Goal: Task Accomplishment & Management: Complete application form

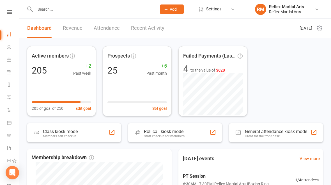
click at [80, 13] on input "text" at bounding box center [92, 9] width 119 height 8
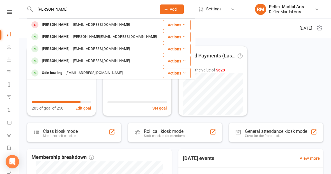
type input "Amy"
click at [62, 49] on div "Amy Chambers" at bounding box center [55, 49] width 31 height 8
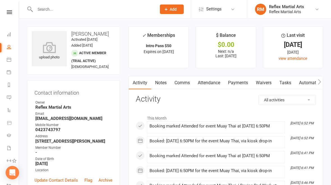
click at [180, 81] on link "Comms" at bounding box center [181, 82] width 23 height 13
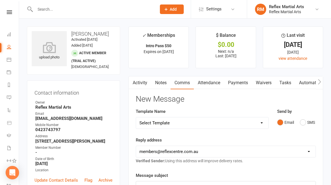
click at [254, 120] on select "Select Template [SMS] [Default template - review before using] Appointment remi…" at bounding box center [202, 122] width 132 height 11
select select "18"
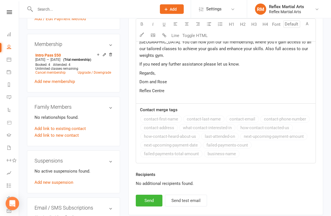
scroll to position [212, 0]
click at [146, 184] on button "Send" at bounding box center [149, 201] width 27 height 12
select select
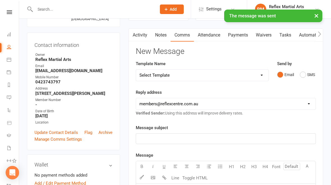
scroll to position [0, 0]
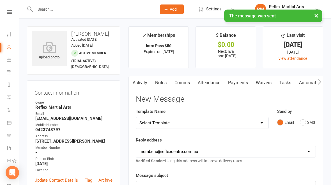
click at [9, 10] on div "× The message was sent" at bounding box center [161, 10] width 323 height 0
click at [7, 10] on div "× The message was sent" at bounding box center [161, 10] width 323 height 0
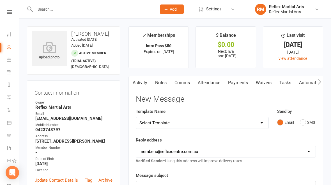
click at [7, 13] on icon at bounding box center [9, 12] width 5 height 4
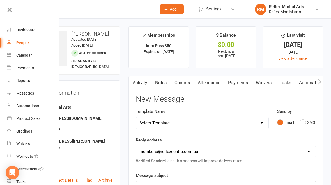
click at [32, 30] on div "Dashboard" at bounding box center [25, 30] width 19 height 4
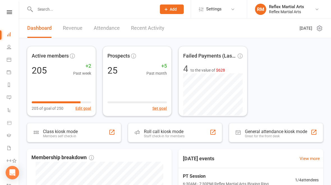
click at [78, 133] on div "Class kiosk mode Members self check-in" at bounding box center [74, 132] width 94 height 19
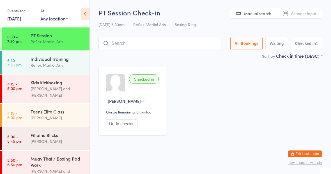
click at [59, 85] on div "Kids Kickboxing" at bounding box center [58, 82] width 54 height 6
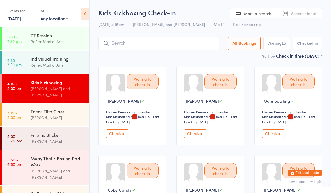
click at [44, 108] on div "Teens Elite Class" at bounding box center [58, 111] width 54 height 6
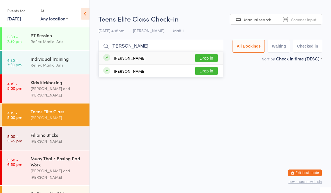
type input "Dominic"
click at [207, 58] on button "Drop in" at bounding box center [206, 58] width 22 height 8
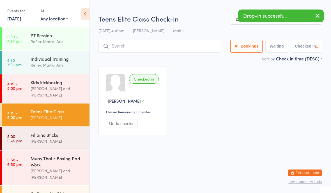
click at [66, 138] on div "[PERSON_NAME]" at bounding box center [58, 141] width 54 height 6
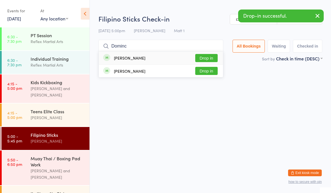
type input "Dominc"
click at [204, 59] on button "Drop in" at bounding box center [206, 58] width 22 height 8
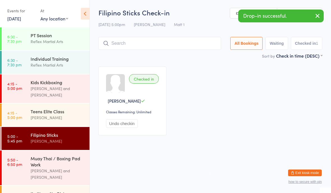
click at [38, 87] on div "Kyan Lamb and Jake Lavalle" at bounding box center [58, 91] width 54 height 13
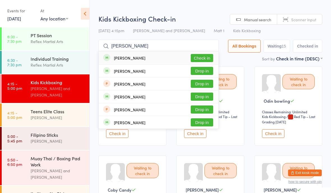
type input "Ryan"
click at [197, 55] on button "Check in" at bounding box center [202, 58] width 22 height 8
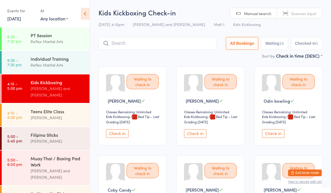
click at [43, 66] on div "Reflex Martial Arts" at bounding box center [58, 65] width 54 height 6
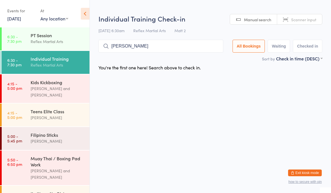
type input "Cody"
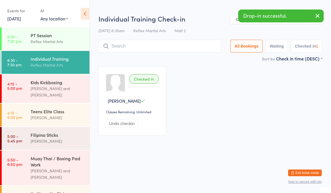
click at [71, 89] on div "Kyan Lamb and Jake Lavalle" at bounding box center [58, 91] width 54 height 13
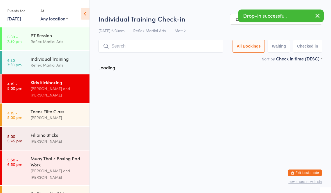
click at [77, 108] on div "Teens Elite Class" at bounding box center [58, 111] width 54 height 6
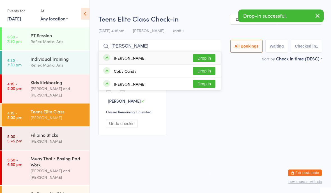
type input "Cody"
click at [204, 56] on button "Drop in" at bounding box center [204, 58] width 22 height 8
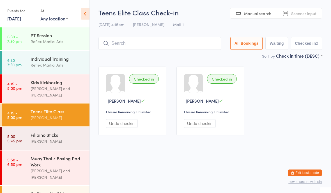
click at [17, 95] on link "4:15 - 5:00 pm Kids Kickboxing Kyan Lamb and Jake Lavalle" at bounding box center [46, 89] width 88 height 29
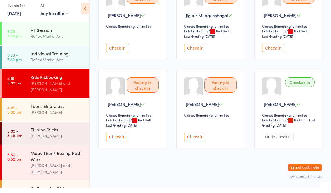
scroll to position [362, 0]
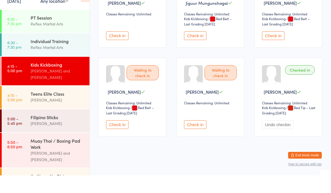
click at [198, 138] on button "Check in" at bounding box center [195, 142] width 22 height 9
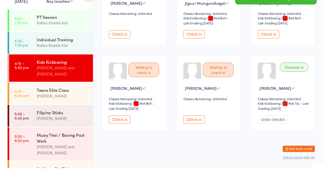
scroll to position [371, 0]
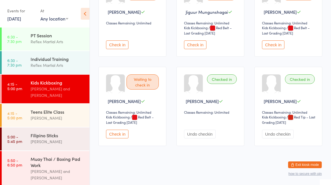
click at [270, 40] on button "Check in" at bounding box center [273, 44] width 22 height 9
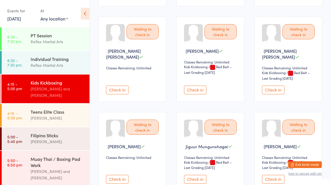
scroll to position [228, 0]
click at [123, 89] on button "Check in" at bounding box center [117, 89] width 22 height 9
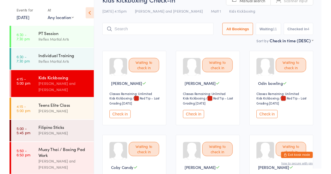
scroll to position [0, 0]
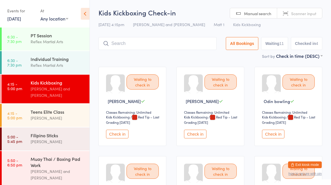
click at [182, 48] on input "search" at bounding box center [157, 43] width 118 height 13
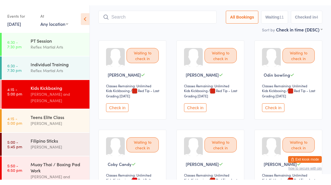
scroll to position [38, 0]
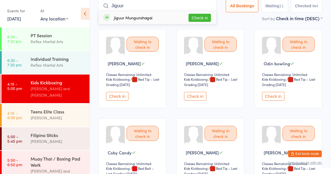
type input "Jiguur"
click at [200, 18] on button "Check in" at bounding box center [199, 18] width 22 height 8
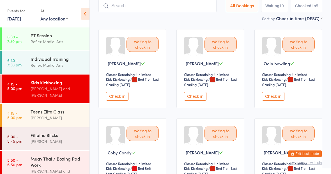
click at [115, 95] on button "Check in" at bounding box center [117, 96] width 22 height 9
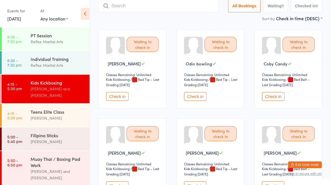
click at [43, 62] on div "Individual Training" at bounding box center [58, 59] width 54 height 6
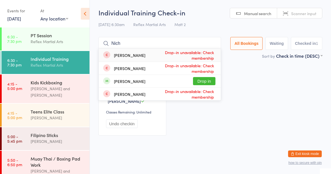
type input "Nich"
click at [194, 82] on button "Drop in" at bounding box center [204, 81] width 22 height 8
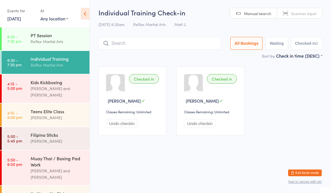
click at [75, 91] on div "Kyan Lamb and Jake Lavalle" at bounding box center [58, 91] width 54 height 13
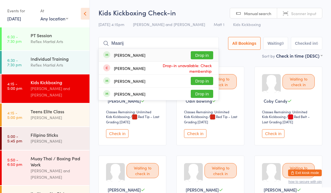
type input "Maarij"
click at [200, 57] on button "Drop in" at bounding box center [202, 55] width 22 height 8
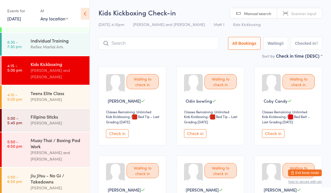
scroll to position [18, 0]
click at [43, 168] on div "Jiu Jitsu - No Gi / Takedowns Adam Holcroft" at bounding box center [60, 182] width 59 height 28
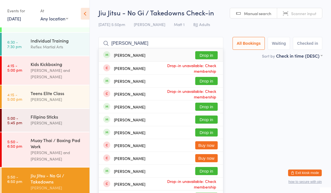
type input "Jacob"
click at [201, 58] on button "Drop in" at bounding box center [206, 55] width 22 height 8
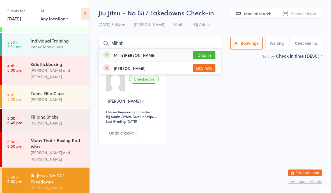
type input "Mihnh"
click at [199, 54] on button "Drop in" at bounding box center [204, 55] width 22 height 8
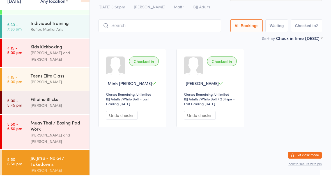
click at [67, 114] on div "Filipino Sticks" at bounding box center [58, 117] width 54 height 6
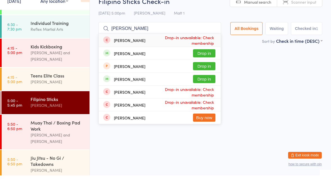
type input "Sam"
click at [204, 93] on button "Drop in" at bounding box center [204, 97] width 22 height 8
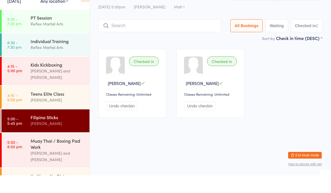
click at [35, 56] on div "Individual Training" at bounding box center [58, 59] width 54 height 6
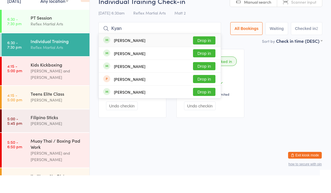
type input "Kyan"
click at [195, 54] on button "Drop in" at bounding box center [204, 58] width 22 height 8
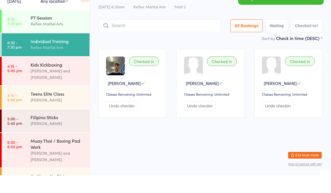
click at [32, 85] on div "[PERSON_NAME] and [PERSON_NAME]" at bounding box center [58, 91] width 54 height 13
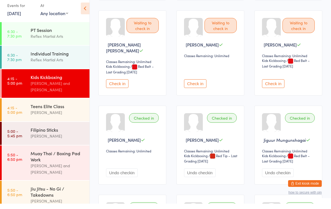
scroll to position [230, 0]
click at [57, 108] on div "Teens Elite Class" at bounding box center [58, 111] width 54 height 6
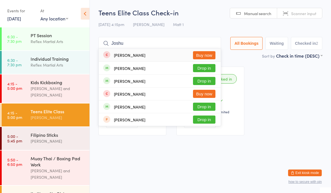
type input "Joshu"
click at [146, 64] on div "Joshua Yearby Drop in" at bounding box center [160, 68] width 122 height 13
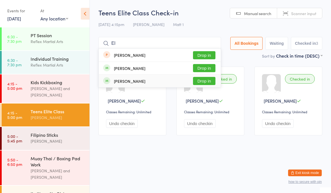
type input "El"
click at [140, 77] on div "Eli Yearby Drop in" at bounding box center [160, 81] width 122 height 13
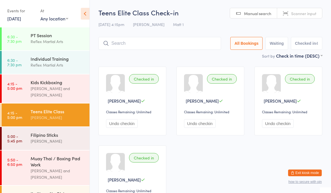
click at [33, 132] on div "Filipino Sticks" at bounding box center [58, 135] width 54 height 6
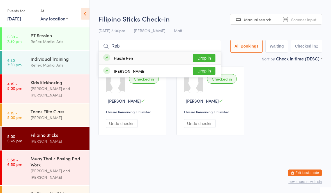
type input "Reb"
click at [202, 72] on button "Drop in" at bounding box center [204, 71] width 22 height 8
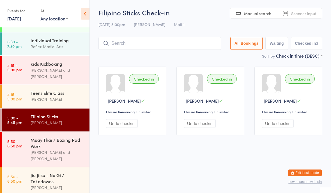
scroll to position [18, 0]
click at [27, 168] on link "5:50 - 6:50 pm Jiu Jitsu - No Gi / Takedowns Adam Holcroft" at bounding box center [46, 182] width 88 height 28
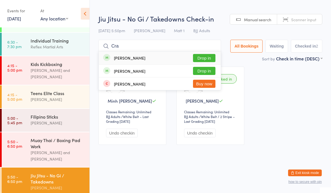
type input "Cra"
click at [193, 75] on button "Drop in" at bounding box center [204, 71] width 22 height 8
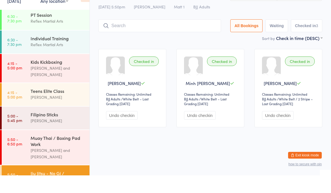
scroll to position [2, 0]
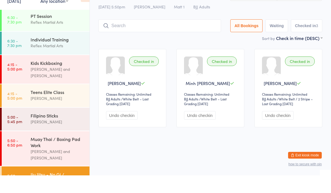
click at [56, 166] on div "[PERSON_NAME] and [PERSON_NAME]" at bounding box center [58, 172] width 54 height 13
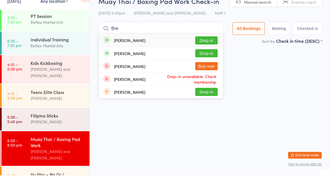
type input "Bre"
click at [199, 67] on button "Drop in" at bounding box center [206, 71] width 22 height 8
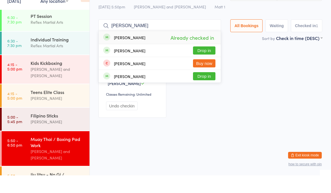
type input "Mccance"
click at [206, 64] on button "Drop in" at bounding box center [204, 68] width 22 height 8
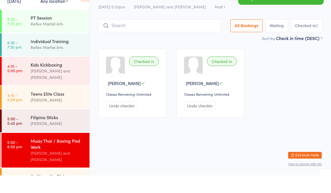
click at [51, 56] on div "Individual Training" at bounding box center [58, 59] width 54 height 6
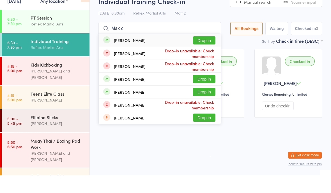
type input "Max c"
click at [195, 54] on button "Drop in" at bounding box center [204, 58] width 22 height 8
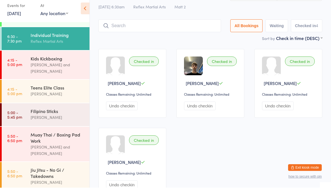
scroll to position [18, 0]
click at [54, 173] on div "Jiu Jitsu - No Gi / Takedowns" at bounding box center [58, 179] width 54 height 12
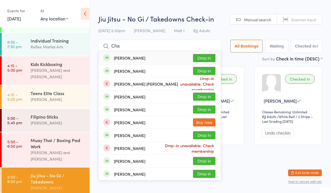
type input "Cha"
click at [201, 52] on div "Charlie Dore Drop in" at bounding box center [160, 58] width 122 height 13
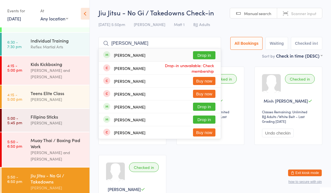
type input "Oliver"
click at [152, 54] on div "Daniel Oliver Drop in" at bounding box center [160, 55] width 122 height 13
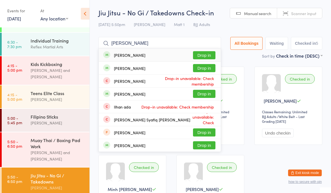
type input "Adam"
click at [198, 66] on button "Drop in" at bounding box center [204, 68] width 22 height 8
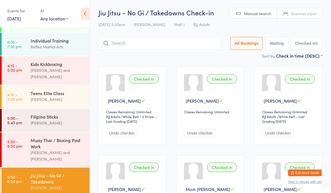
click at [62, 143] on div "Muay Thai / Boxing Pad Work" at bounding box center [58, 143] width 54 height 12
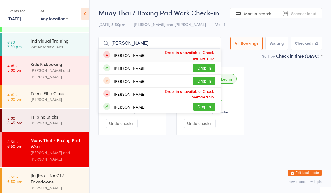
type input "Cameron"
click at [204, 70] on button "Drop in" at bounding box center [204, 68] width 22 height 8
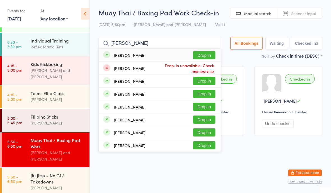
type input "Jay"
click at [201, 54] on button "Drop in" at bounding box center [204, 55] width 22 height 8
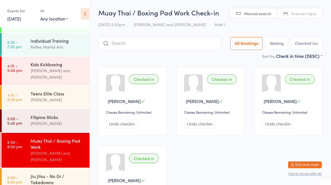
click at [302, 163] on button "Exit kiosk mode" at bounding box center [305, 164] width 34 height 7
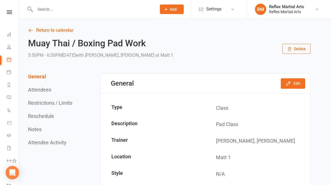
click at [82, 12] on input "text" at bounding box center [92, 9] width 119 height 8
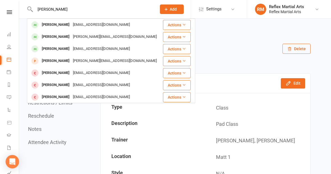
type input "William"
click at [61, 25] on div "[PERSON_NAME]" at bounding box center [55, 25] width 31 height 8
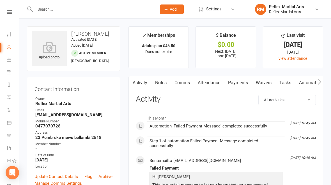
click at [238, 83] on link "Payments" at bounding box center [238, 82] width 28 height 13
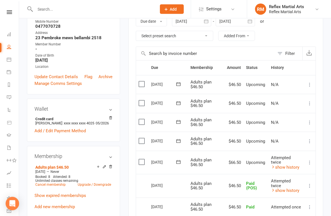
scroll to position [100, 0]
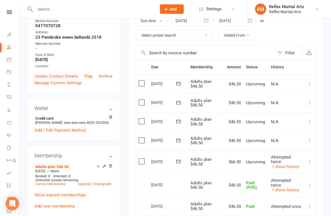
click at [308, 162] on icon at bounding box center [310, 162] width 6 height 6
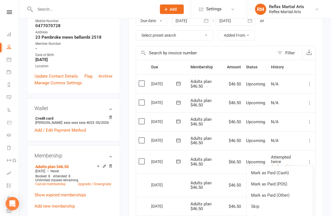
click at [283, 182] on link "Mark as Paid (POS)" at bounding box center [279, 184] width 66 height 11
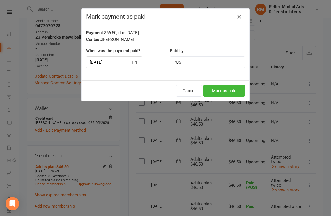
click at [228, 88] on button "Mark as paid" at bounding box center [223, 91] width 41 height 12
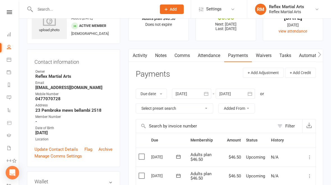
scroll to position [0, 0]
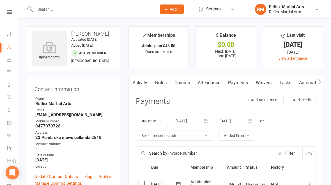
click at [9, 12] on icon at bounding box center [9, 12] width 5 height 4
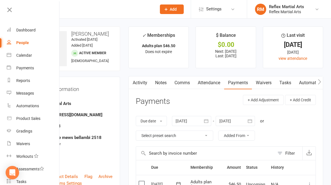
click at [24, 29] on div "Dashboard" at bounding box center [25, 30] width 19 height 4
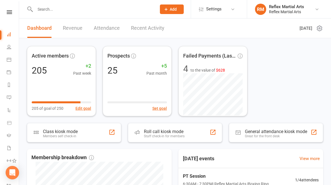
click at [86, 131] on div "Class kiosk mode Members self check-in" at bounding box center [74, 132] width 94 height 19
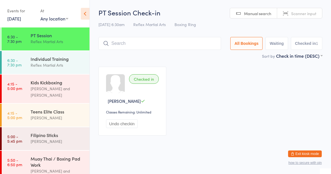
click at [29, 160] on link "5:50 - 6:50 pm Muay Thai / Boxing Pad Work [PERSON_NAME] and [PERSON_NAME]" at bounding box center [46, 168] width 88 height 35
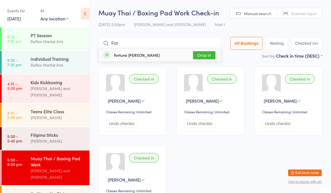
type input "For"
click at [197, 57] on button "Drop in" at bounding box center [204, 55] width 22 height 8
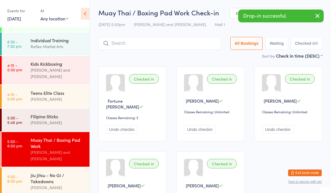
scroll to position [18, 0]
click at [40, 168] on div "Jiu Jitsu - No Gi / Takedowns Adam Holcroft" at bounding box center [60, 182] width 59 height 28
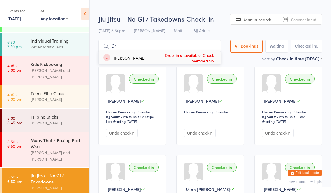
type input "D"
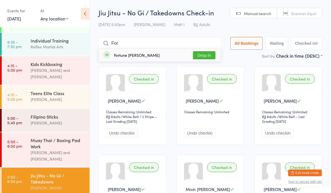
type input "For"
click at [198, 52] on button "Drop in" at bounding box center [204, 55] width 22 height 8
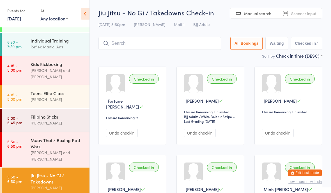
type input "W"
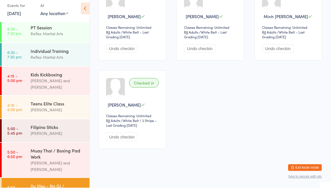
scroll to position [179, 0]
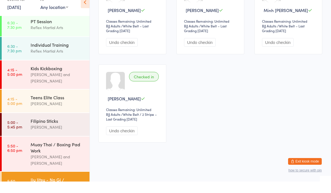
click at [30, 148] on link "5:50 - 6:50 pm Muay Thai / Boxing Pad Work Jake Lavalle and Dominic Lavalle" at bounding box center [46, 165] width 88 height 35
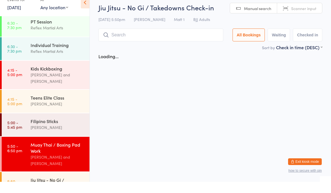
scroll to position [6, 0]
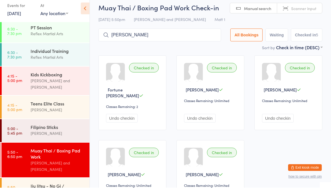
type input "William"
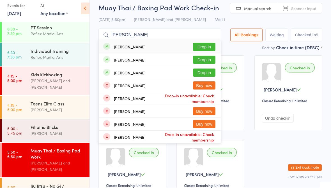
click at [202, 62] on button "Drop in" at bounding box center [204, 65] width 22 height 8
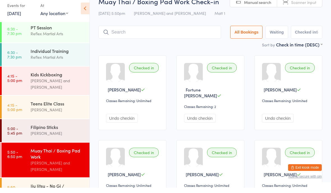
click at [36, 153] on div "Muay Thai / Boxing Pad Work" at bounding box center [58, 159] width 54 height 12
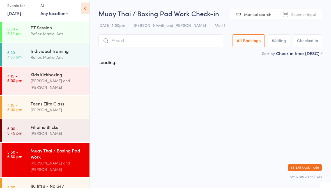
scroll to position [0, 0]
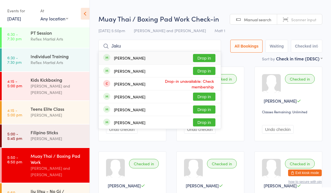
type input "Jaku"
click at [207, 53] on div "Jakub Potocki Drop in" at bounding box center [160, 58] width 122 height 13
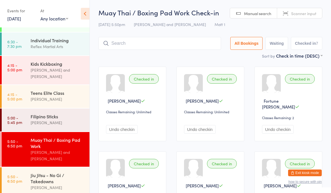
scroll to position [18, 0]
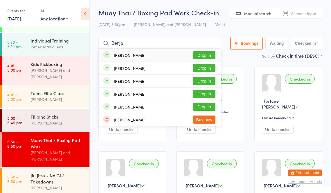
type input "Benja"
click at [153, 55] on div "Benjamin Misztal Drop in" at bounding box center [160, 55] width 122 height 13
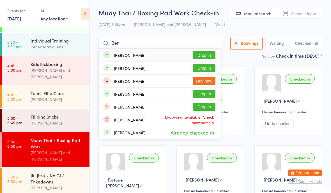
type input "Ben"
click at [199, 55] on button "Drop in" at bounding box center [204, 55] width 22 height 8
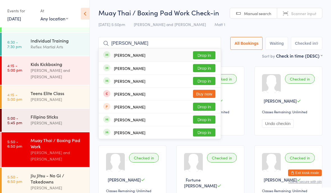
type input "Jordan brough"
click at [201, 52] on button "Drop in" at bounding box center [204, 55] width 22 height 8
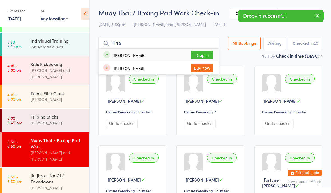
type input "Kirra"
click at [200, 54] on button "Drop in" at bounding box center [202, 55] width 22 height 8
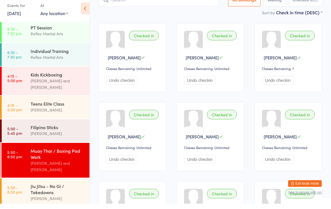
scroll to position [40, 0]
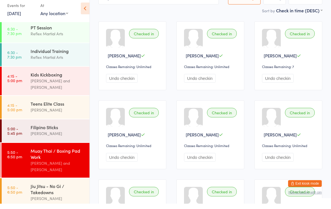
click at [36, 184] on div "Jiu Jitsu - No Gi / Takedowns" at bounding box center [58, 194] width 54 height 12
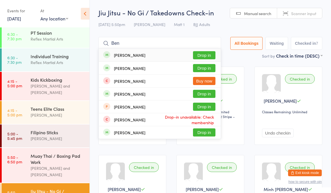
type input "Ben"
click at [202, 72] on button "Drop in" at bounding box center [204, 68] width 22 height 8
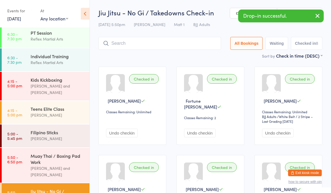
click at [305, 170] on button "Exit kiosk mode" at bounding box center [305, 173] width 34 height 7
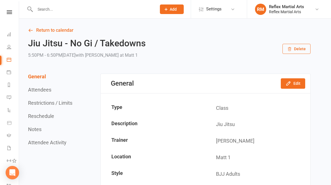
click at [172, 11] on button "Add" at bounding box center [172, 9] width 24 height 10
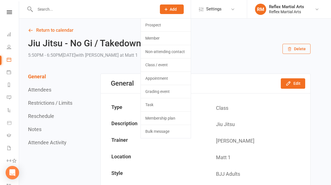
click at [173, 37] on link "Member" at bounding box center [166, 38] width 50 height 13
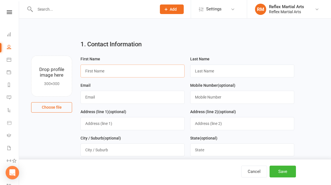
click at [93, 70] on input "text" at bounding box center [132, 70] width 104 height 13
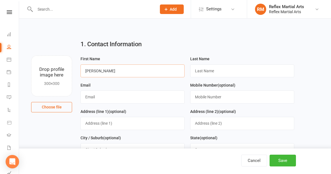
type input "[PERSON_NAME]"
click at [228, 70] on input "text" at bounding box center [242, 70] width 104 height 13
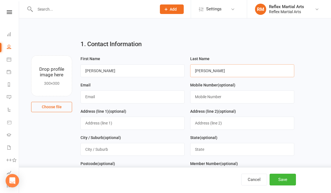
type input "[PERSON_NAME]"
click at [96, 98] on input "text" at bounding box center [132, 97] width 104 height 13
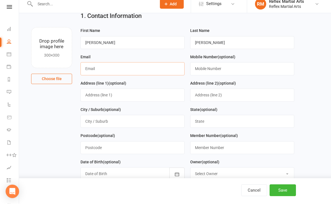
scroll to position [26, 0]
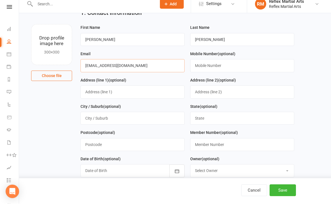
type input "[EMAIL_ADDRESS][DOMAIN_NAME]"
click at [252, 65] on input "text" at bounding box center [242, 70] width 104 height 13
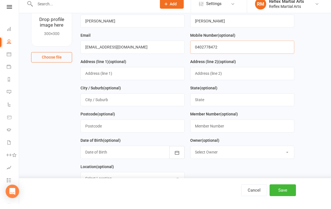
scroll to position [45, 0]
type input "0402778472"
click at [129, 103] on input "text" at bounding box center [132, 104] width 104 height 13
type input "figtree"
click at [140, 125] on input "text" at bounding box center [132, 131] width 104 height 13
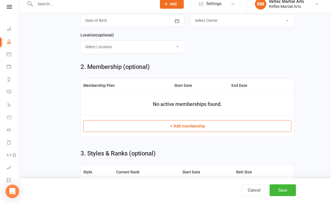
scroll to position [177, 0]
type input "2525"
click at [237, 126] on button "+ Add membership" at bounding box center [187, 131] width 208 height 12
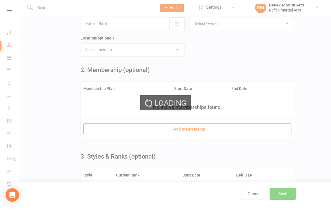
scroll to position [182, 0]
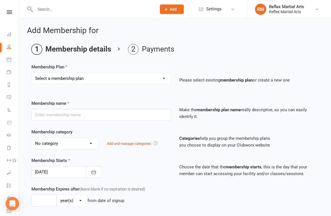
click at [142, 81] on select "Select a membership plan Create new Membership Plan Adults no contact plan $52 …" at bounding box center [101, 78] width 139 height 11
select select "8"
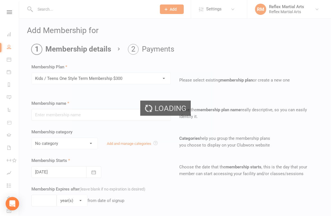
type input "Kids / Teens One Style Term Membership $300"
type input "10"
select select "1"
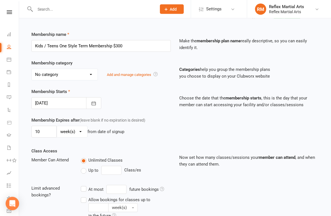
scroll to position [69, 0]
click at [96, 105] on button "button" at bounding box center [93, 103] width 15 height 12
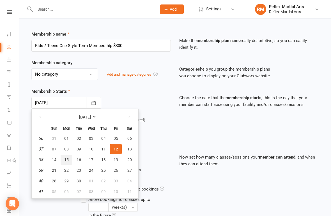
click at [64, 159] on button "15" at bounding box center [67, 160] width 12 height 10
type input "[DATE]"
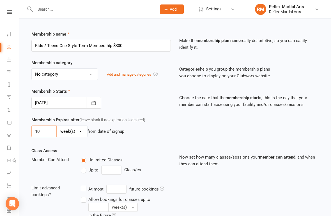
click at [51, 129] on input "10" at bounding box center [43, 132] width 25 height 12
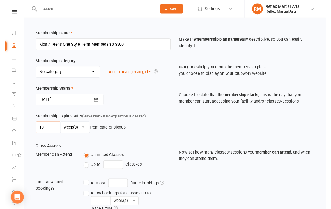
scroll to position [69, 0]
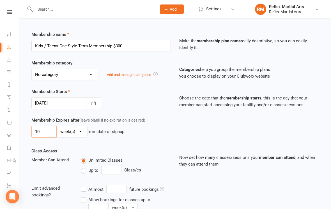
type input "1"
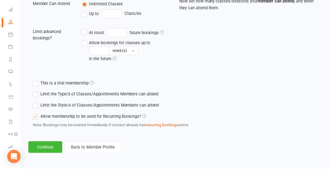
scroll to position [207, 0]
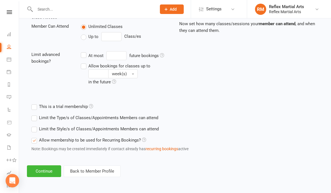
type input "3"
click at [49, 166] on button "Continue" at bounding box center [44, 172] width 34 height 12
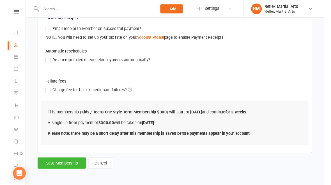
scroll to position [125, 0]
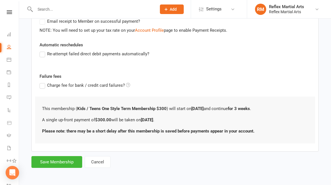
click at [58, 158] on button "Save Membership" at bounding box center [56, 162] width 51 height 12
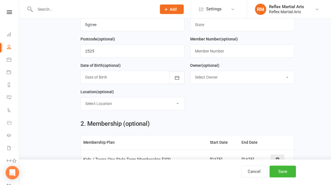
click at [287, 170] on button "Save" at bounding box center [282, 171] width 26 height 12
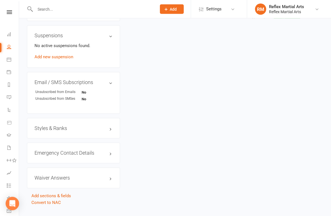
scroll to position [330, 0]
click at [110, 151] on h3 "Emergency Contact Details edit" at bounding box center [73, 153] width 78 height 6
click at [0, 0] on link "edit" at bounding box center [0, 0] width 0 height 0
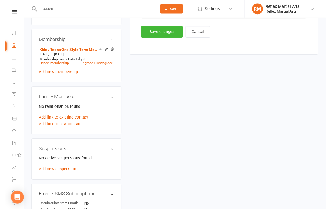
scroll to position [43, 0]
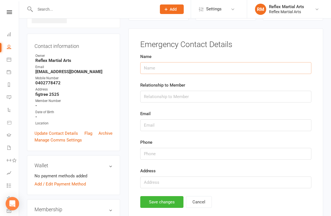
click at [195, 73] on input "text" at bounding box center [225, 68] width 171 height 12
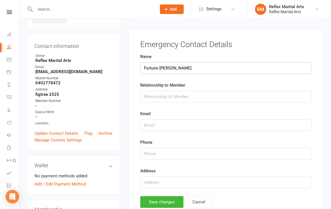
type input "Fortune [PERSON_NAME]"
click at [202, 99] on input "text" at bounding box center [225, 97] width 171 height 12
type input "Mother"
click at [198, 126] on input "text" at bounding box center [225, 125] width 171 height 12
type input "[EMAIL_ADDRESS][DOMAIN_NAME]"
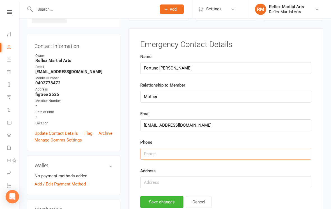
click at [239, 155] on input "string" at bounding box center [225, 154] width 171 height 12
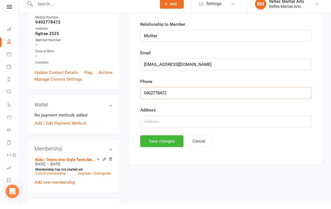
scroll to position [99, 0]
type input "0402778472"
click at [161, 141] on button "Save changes" at bounding box center [161, 146] width 43 height 12
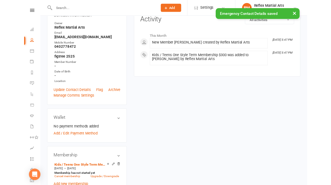
scroll to position [0, 0]
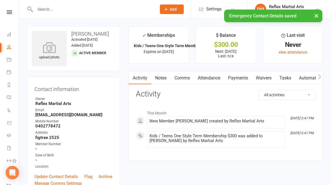
click at [235, 79] on link "Payments" at bounding box center [238, 77] width 28 height 13
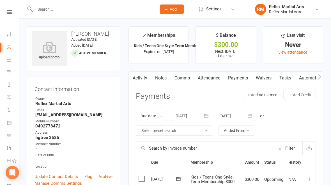
click at [11, 11] on icon at bounding box center [9, 12] width 5 height 4
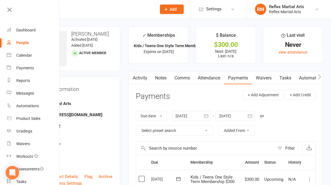
click at [29, 33] on link "Dashboard" at bounding box center [33, 30] width 53 height 13
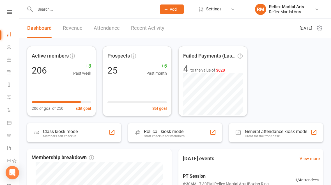
click at [95, 131] on div "Class kiosk mode Members self check-in" at bounding box center [74, 132] width 94 height 19
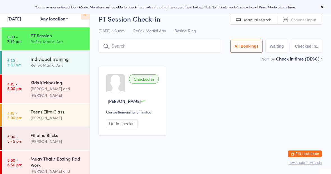
click at [52, 157] on div "Muay Thai / Boxing Pad Work" at bounding box center [58, 162] width 54 height 12
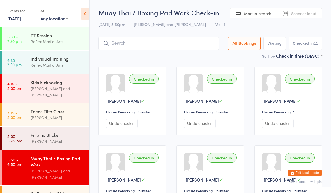
click at [308, 173] on button "Exit kiosk mode" at bounding box center [305, 173] width 34 height 7
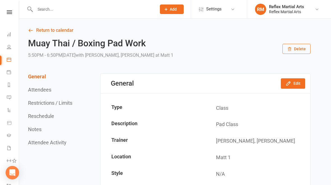
click at [170, 12] on button "Add" at bounding box center [172, 9] width 24 height 10
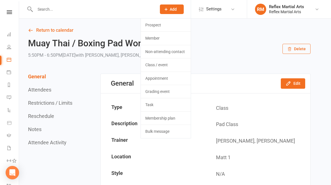
click at [171, 41] on link "Member" at bounding box center [166, 38] width 50 height 13
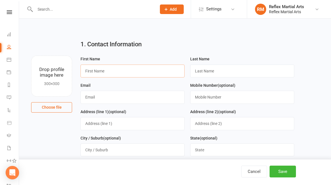
click at [96, 73] on input "text" at bounding box center [132, 70] width 104 height 13
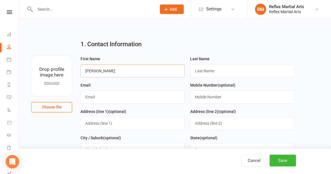
type input "[PERSON_NAME]"
click at [203, 71] on input "text" at bounding box center [242, 70] width 104 height 13
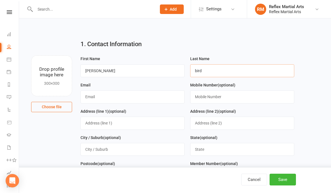
type input "bird"
click at [93, 100] on input "text" at bounding box center [132, 97] width 104 height 13
type input "[PERSON_NAME][EMAIL_ADDRESS][DOMAIN_NAME]"
click at [204, 94] on input "text" at bounding box center [242, 97] width 104 height 13
type input "0457911312"
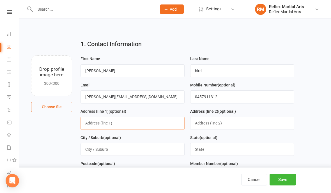
click at [96, 121] on input "text" at bounding box center [132, 123] width 104 height 13
type input "7"
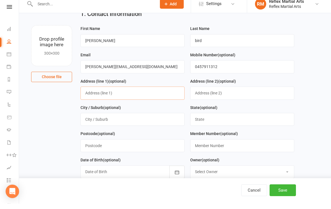
scroll to position [26, 0]
click at [127, 121] on input "text" at bounding box center [132, 124] width 104 height 13
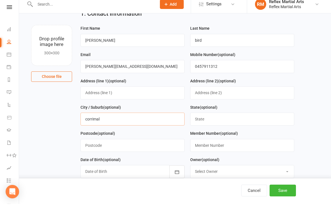
type input "corrimal"
click at [143, 144] on input "text" at bounding box center [132, 150] width 104 height 13
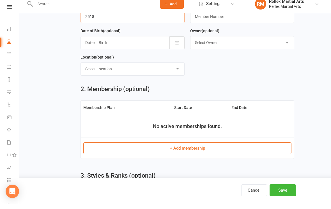
scroll to position [155, 0]
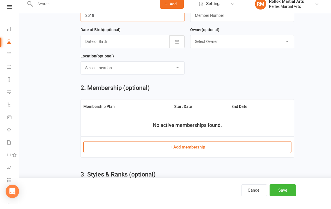
type input "2518"
click at [225, 152] on button "+ Add membership" at bounding box center [187, 153] width 208 height 12
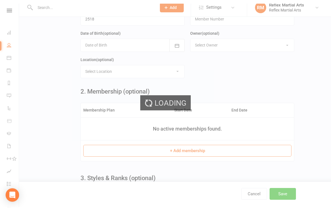
scroll to position [161, 0]
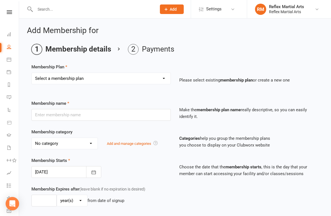
click at [139, 82] on select "Select a membership plan Create new Membership Plan Adults no contact plan $52 …" at bounding box center [101, 78] width 139 height 11
select select "8"
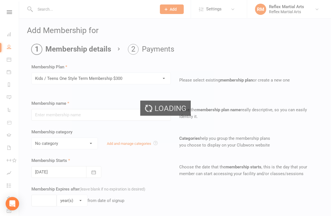
type input "Kids / Teens One Style Term Membership $300"
type input "10"
select select "1"
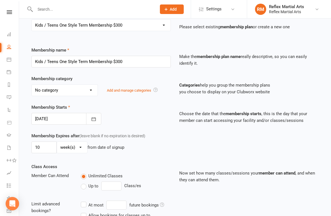
scroll to position [55, 0]
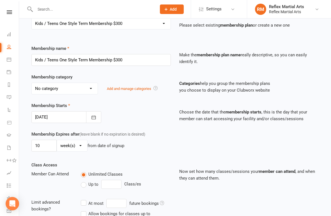
click at [97, 118] on button "button" at bounding box center [93, 117] width 15 height 12
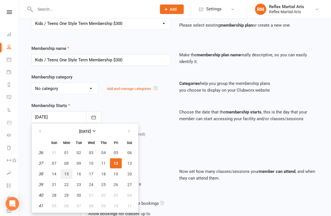
click at [67, 173] on span "15" at bounding box center [66, 174] width 4 height 4
type input "[DATE]"
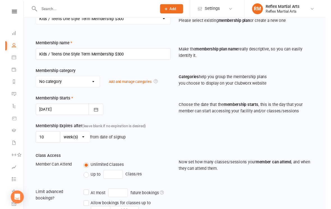
scroll to position [73, 0]
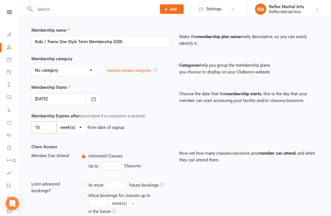
click at [50, 130] on input "10" at bounding box center [43, 128] width 25 height 12
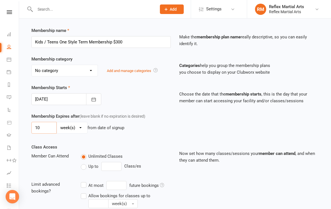
type input "1"
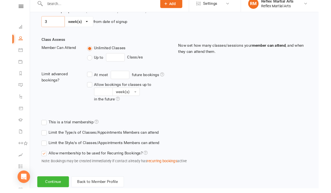
scroll to position [207, 0]
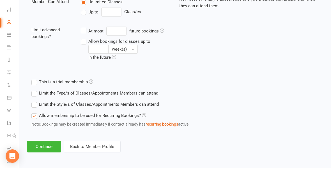
type input "3"
click at [44, 166] on button "Continue" at bounding box center [44, 172] width 34 height 12
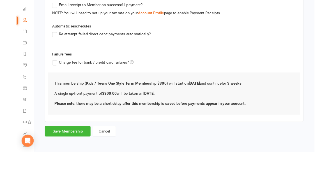
scroll to position [0, 0]
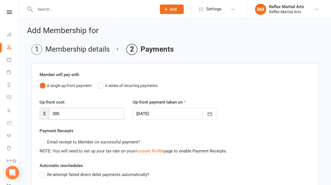
click at [78, 113] on input "300" at bounding box center [86, 114] width 75 height 12
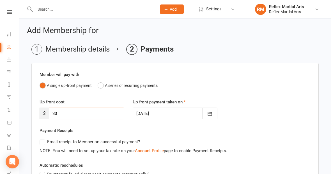
type input "3"
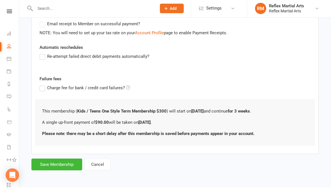
scroll to position [120, 0]
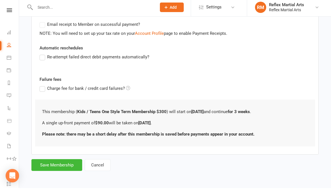
type input "90"
click at [61, 161] on button "Save Membership" at bounding box center [56, 167] width 51 height 12
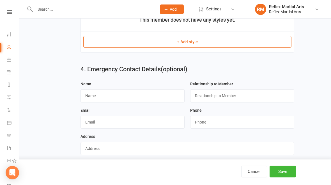
scroll to position [361, 0]
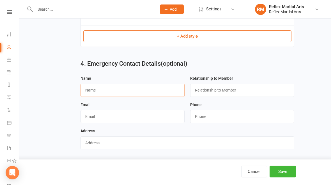
click at [124, 89] on input "text" at bounding box center [132, 90] width 104 height 13
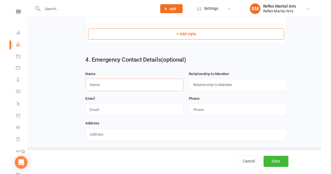
scroll to position [372, 0]
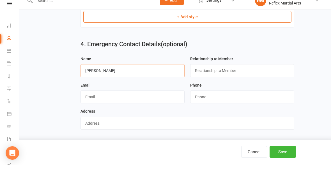
type input "[PERSON_NAME]"
click at [206, 73] on input "text" at bounding box center [242, 79] width 104 height 13
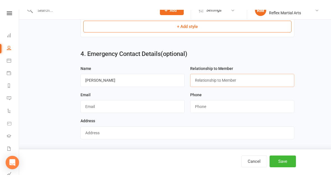
scroll to position [352, 0]
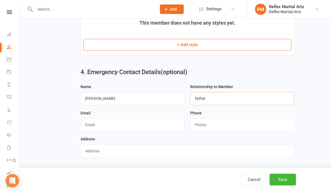
type input "father"
click at [201, 119] on input "string" at bounding box center [242, 125] width 104 height 13
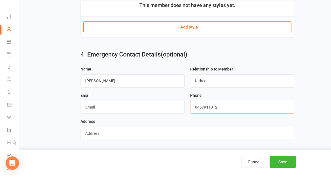
type input "0457911312"
click at [278, 174] on button "Save" at bounding box center [282, 180] width 26 height 12
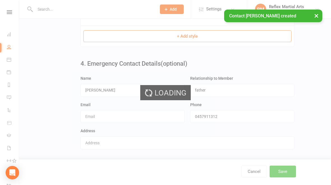
scroll to position [0, 0]
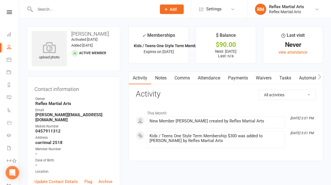
click at [240, 82] on link "Payments" at bounding box center [238, 77] width 28 height 13
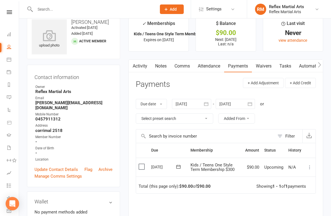
scroll to position [12, 0]
click at [312, 164] on button at bounding box center [309, 167] width 7 height 7
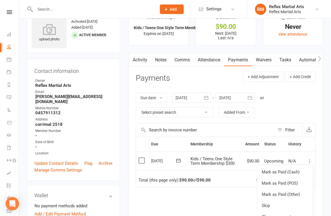
scroll to position [17, 0]
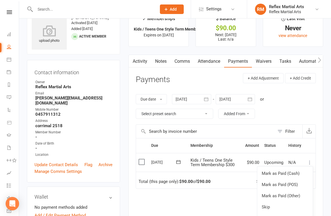
click at [321, 108] on div "Activity Notes Comms Attendance Payments Waivers Tasks Automations Gradings / P…" at bounding box center [225, 162] width 195 height 215
click at [312, 111] on div "Due date Due date Date paid Date failed Date settled [DATE] [DATE] Sun Mon Tue …" at bounding box center [226, 107] width 180 height 36
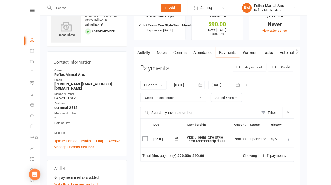
scroll to position [0, 0]
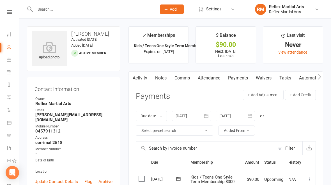
click at [15, 10] on link at bounding box center [9, 12] width 20 height 4
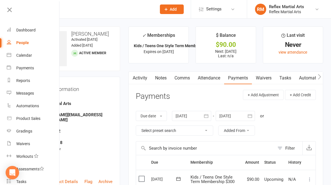
click at [32, 31] on div "Dashboard" at bounding box center [25, 30] width 19 height 4
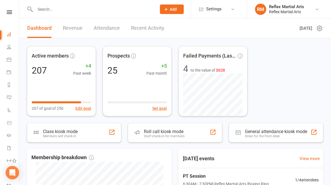
click at [69, 133] on div "Class kiosk mode" at bounding box center [60, 131] width 35 height 5
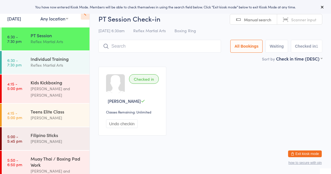
click at [72, 158] on div "Muay Thai / Boxing Pad Work" at bounding box center [58, 162] width 54 height 12
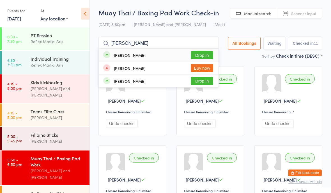
type input "[PERSON_NAME]"
click at [199, 59] on button "Drop in" at bounding box center [202, 55] width 22 height 8
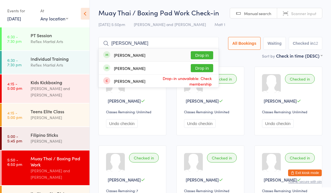
type input "[PERSON_NAME]"
click at [201, 54] on button "Drop in" at bounding box center [202, 55] width 22 height 8
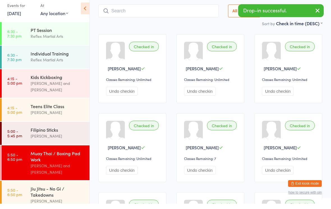
scroll to position [27, 0]
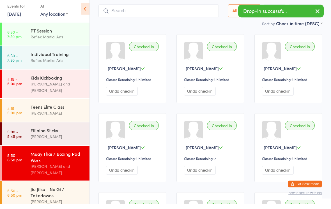
click at [68, 165] on div "Jiu Jitsu - No Gi / Takedowns" at bounding box center [58, 197] width 54 height 12
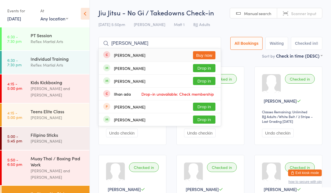
type input "[PERSON_NAME]"
click at [202, 85] on button "Drop in" at bounding box center [204, 81] width 22 height 8
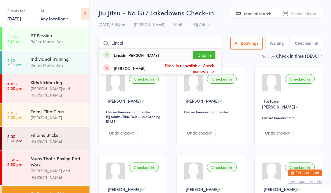
type input "Lincol"
click at [202, 55] on button "Drop in" at bounding box center [204, 55] width 22 height 8
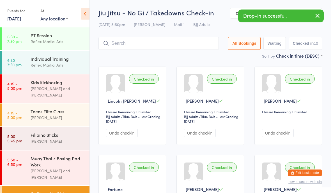
click at [71, 158] on div "Muay Thai / Boxing Pad Work" at bounding box center [58, 162] width 54 height 12
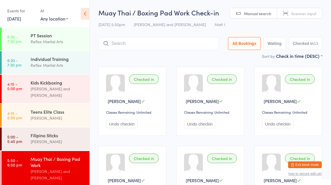
click at [306, 161] on button "Exit kiosk mode" at bounding box center [305, 164] width 34 height 7
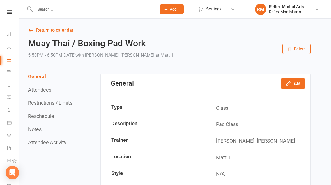
click at [87, 11] on input "text" at bounding box center [92, 9] width 119 height 8
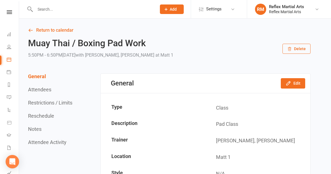
click at [11, 11] on icon at bounding box center [9, 12] width 5 height 4
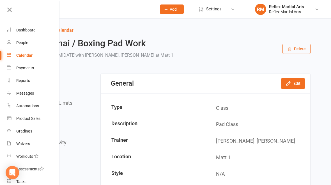
click at [30, 28] on div "Dashboard" at bounding box center [25, 30] width 19 height 4
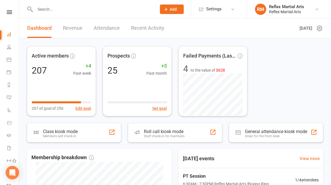
click at [142, 31] on link "Recent Activity" at bounding box center [147, 27] width 33 height 19
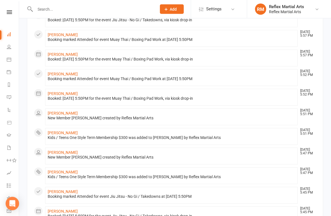
scroll to position [119, 0]
click at [65, 115] on link "Vincent bird" at bounding box center [63, 113] width 30 height 4
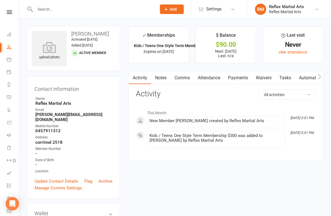
click at [241, 80] on link "Payments" at bounding box center [238, 77] width 28 height 13
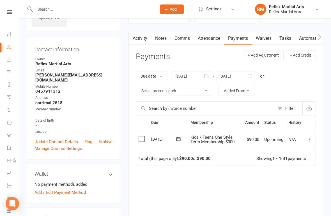
scroll to position [40, 0]
click at [309, 139] on icon at bounding box center [310, 139] width 6 height 6
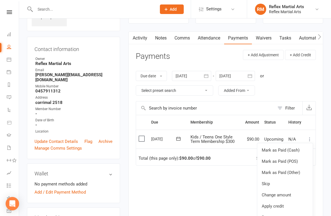
click at [294, 162] on link "Mark as Paid (POS)" at bounding box center [284, 161] width 55 height 11
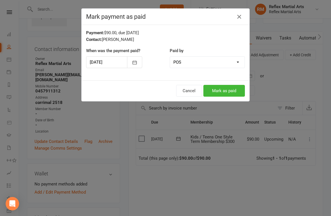
click at [228, 92] on button "Mark as paid" at bounding box center [223, 91] width 41 height 12
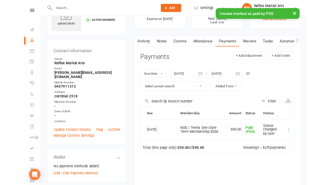
scroll to position [0, 0]
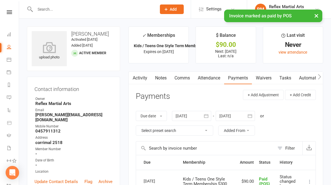
click at [10, 9] on nav "Clubworx Dashboard People Calendar Payments Reports Messages Automations Produc…" at bounding box center [9, 93] width 19 height 185
click at [9, 11] on icon at bounding box center [9, 12] width 5 height 4
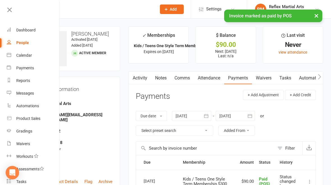
click at [30, 31] on div "Dashboard" at bounding box center [25, 30] width 19 height 4
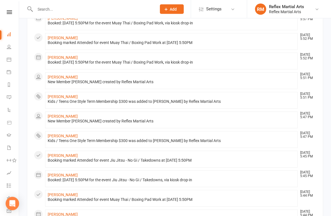
scroll to position [173, 0]
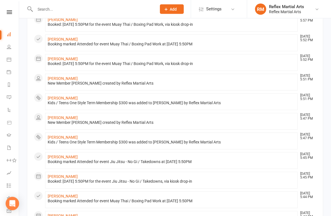
click at [69, 123] on div "New Member Enrique Mercado created by Reflex Martial Arts" at bounding box center [171, 123] width 247 height 5
click at [67, 119] on link "Enrique Mercado" at bounding box center [63, 118] width 30 height 4
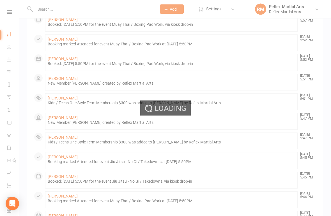
scroll to position [173, 0]
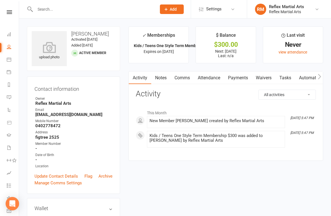
click at [238, 78] on link "Payments" at bounding box center [238, 77] width 28 height 13
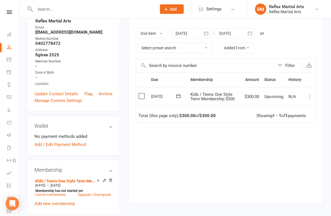
scroll to position [82, 0]
click at [102, 180] on icon at bounding box center [104, 181] width 4 height 4
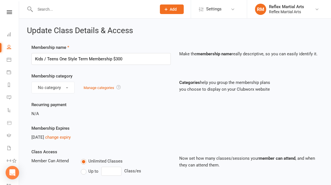
click at [70, 137] on link "change expiry" at bounding box center [58, 137] width 26 height 5
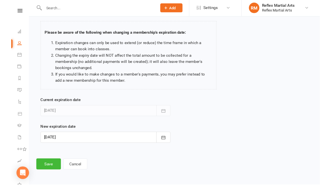
scroll to position [31, 0]
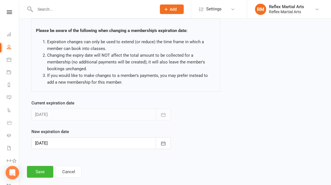
click at [158, 144] on button "button" at bounding box center [163, 143] width 15 height 12
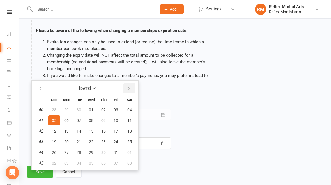
click at [129, 86] on icon "button" at bounding box center [129, 88] width 4 height 4
click at [41, 85] on button "button" at bounding box center [40, 88] width 12 height 10
click at [42, 88] on button "button" at bounding box center [40, 88] width 12 height 10
click at [113, 152] on button "03" at bounding box center [116, 152] width 12 height 10
type input "03 Oct 2025"
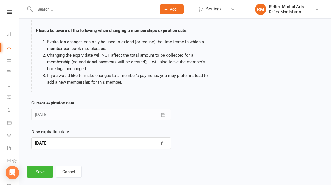
click at [38, 169] on button "Save" at bounding box center [40, 172] width 26 height 12
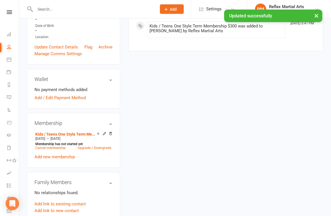
scroll to position [130, 0]
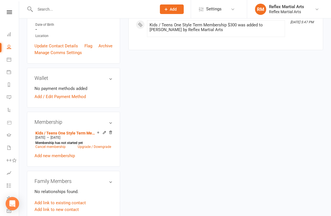
click at [55, 145] on link "Cancel membership" at bounding box center [50, 147] width 30 height 4
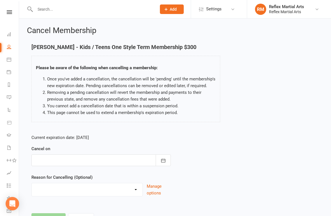
click at [161, 158] on icon "button" at bounding box center [163, 161] width 6 height 6
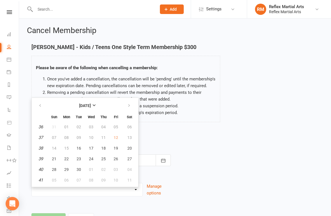
click at [114, 137] on td "12" at bounding box center [116, 138] width 12 height 10
click at [195, 153] on div "Current expiration date: Oct 3 2025 Cancel on September 2025 Sun Mon Tue Wed Th…" at bounding box center [174, 167] width 295 height 74
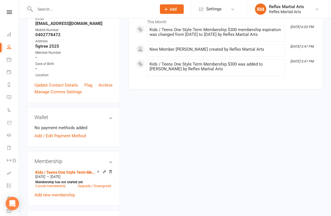
scroll to position [92, 0]
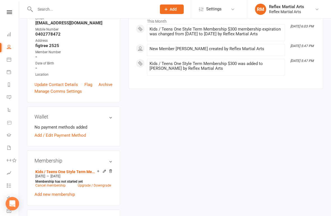
click at [110, 169] on icon at bounding box center [110, 171] width 4 height 4
click at [112, 169] on icon at bounding box center [110, 171] width 4 height 4
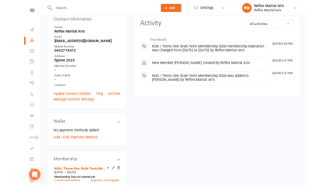
scroll to position [0, 0]
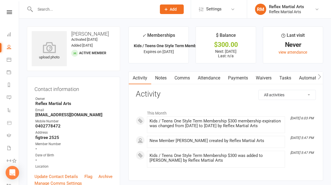
click at [240, 78] on link "Payments" at bounding box center [238, 77] width 28 height 13
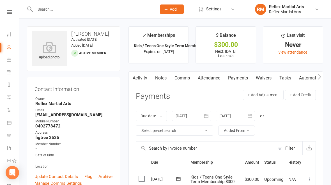
click at [12, 11] on icon at bounding box center [9, 12] width 5 height 4
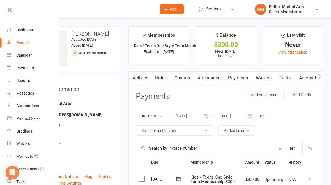
click at [27, 32] on div "Dashboard" at bounding box center [25, 30] width 19 height 4
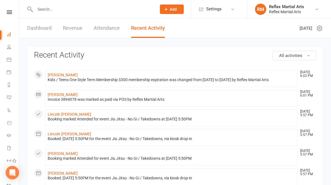
click at [43, 29] on link "Dashboard" at bounding box center [39, 27] width 24 height 19
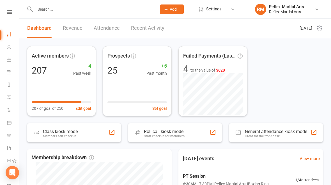
click at [74, 131] on div "Class kiosk mode" at bounding box center [60, 131] width 35 height 5
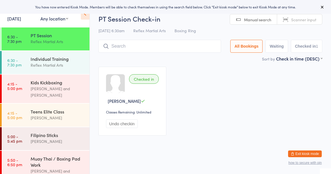
click at [65, 156] on div "Muay Thai / Boxing Pad Work" at bounding box center [58, 162] width 54 height 12
